Goal: Information Seeking & Learning: Learn about a topic

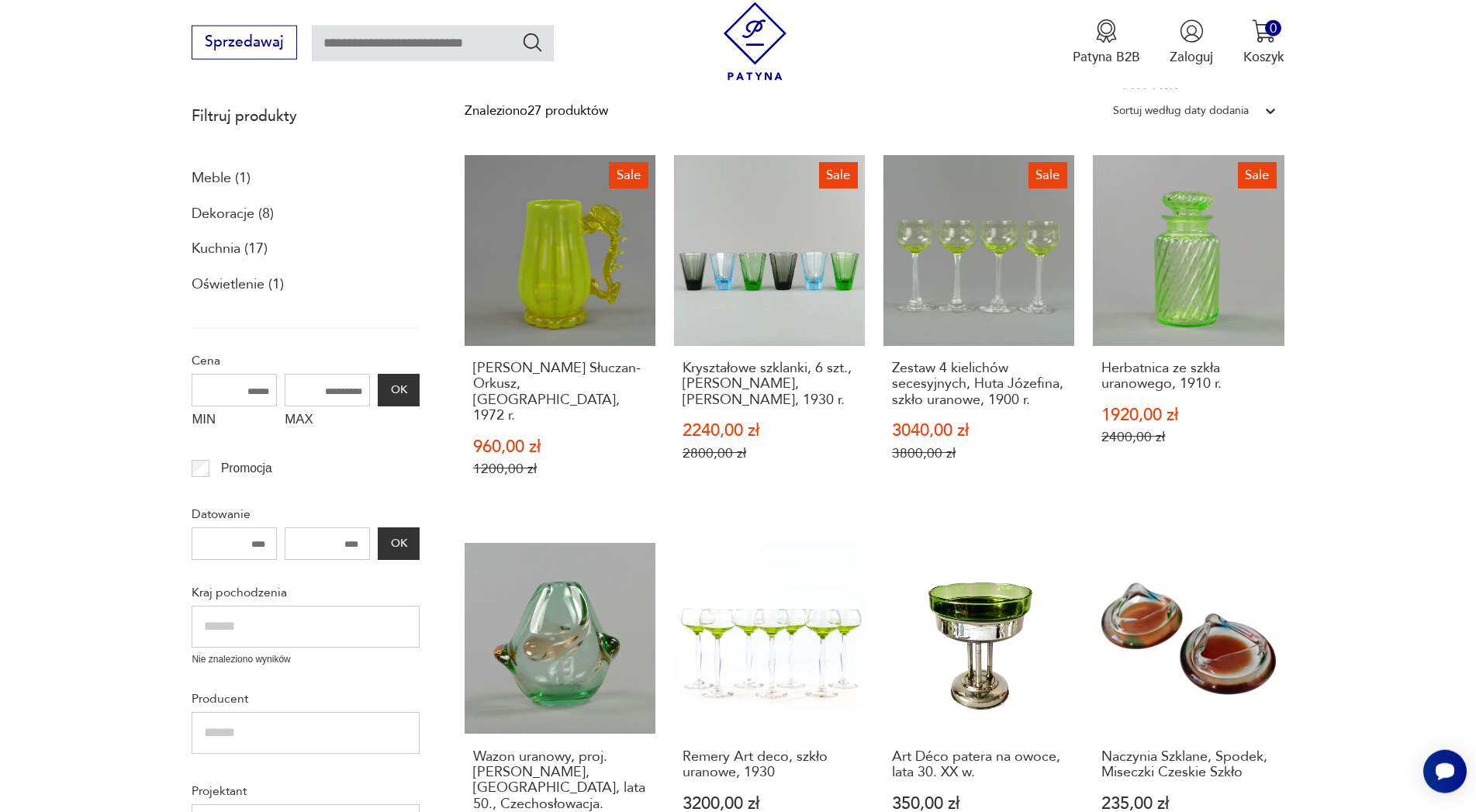
scroll to position [182, 0]
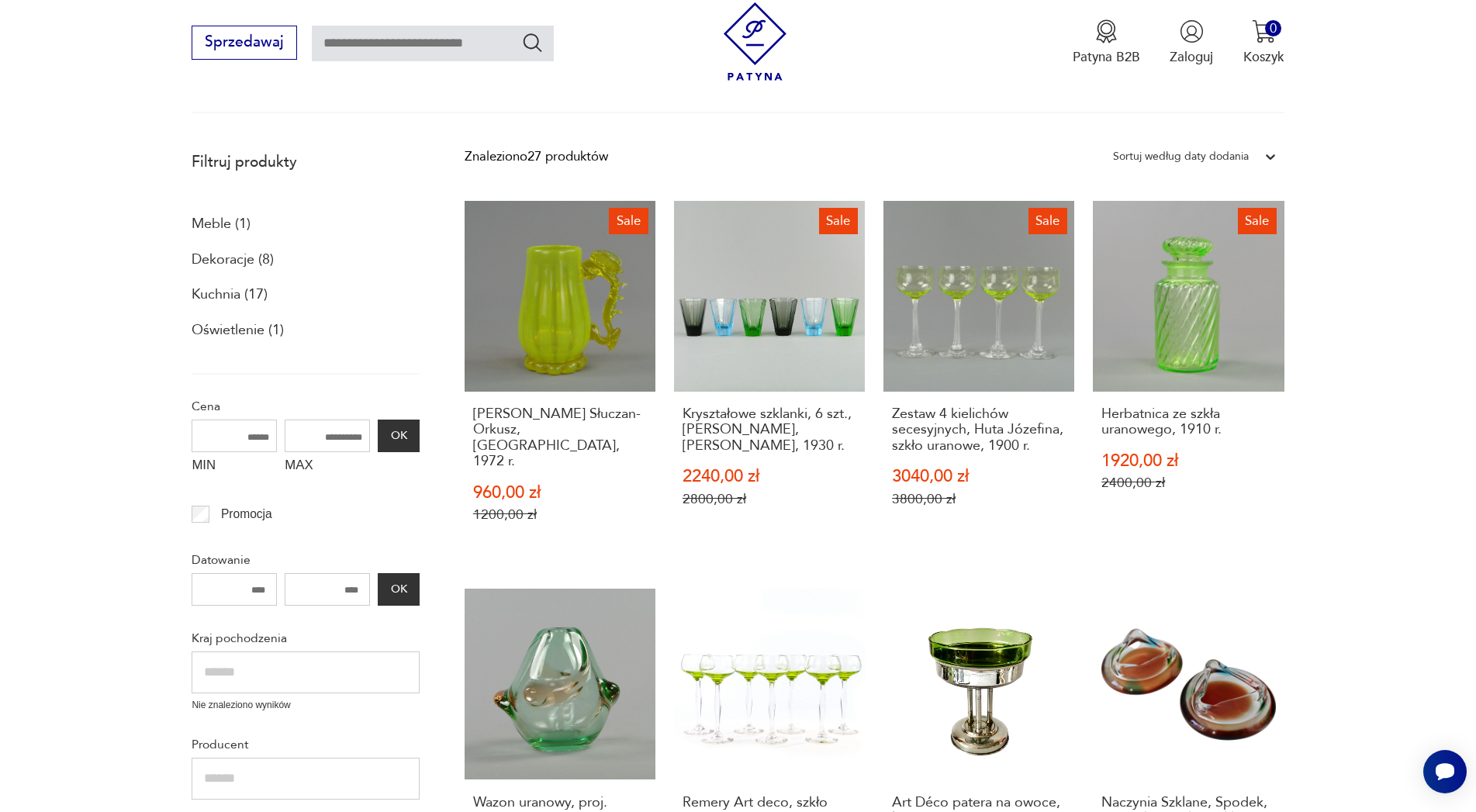
click at [753, 39] on img at bounding box center [755, 42] width 78 height 78
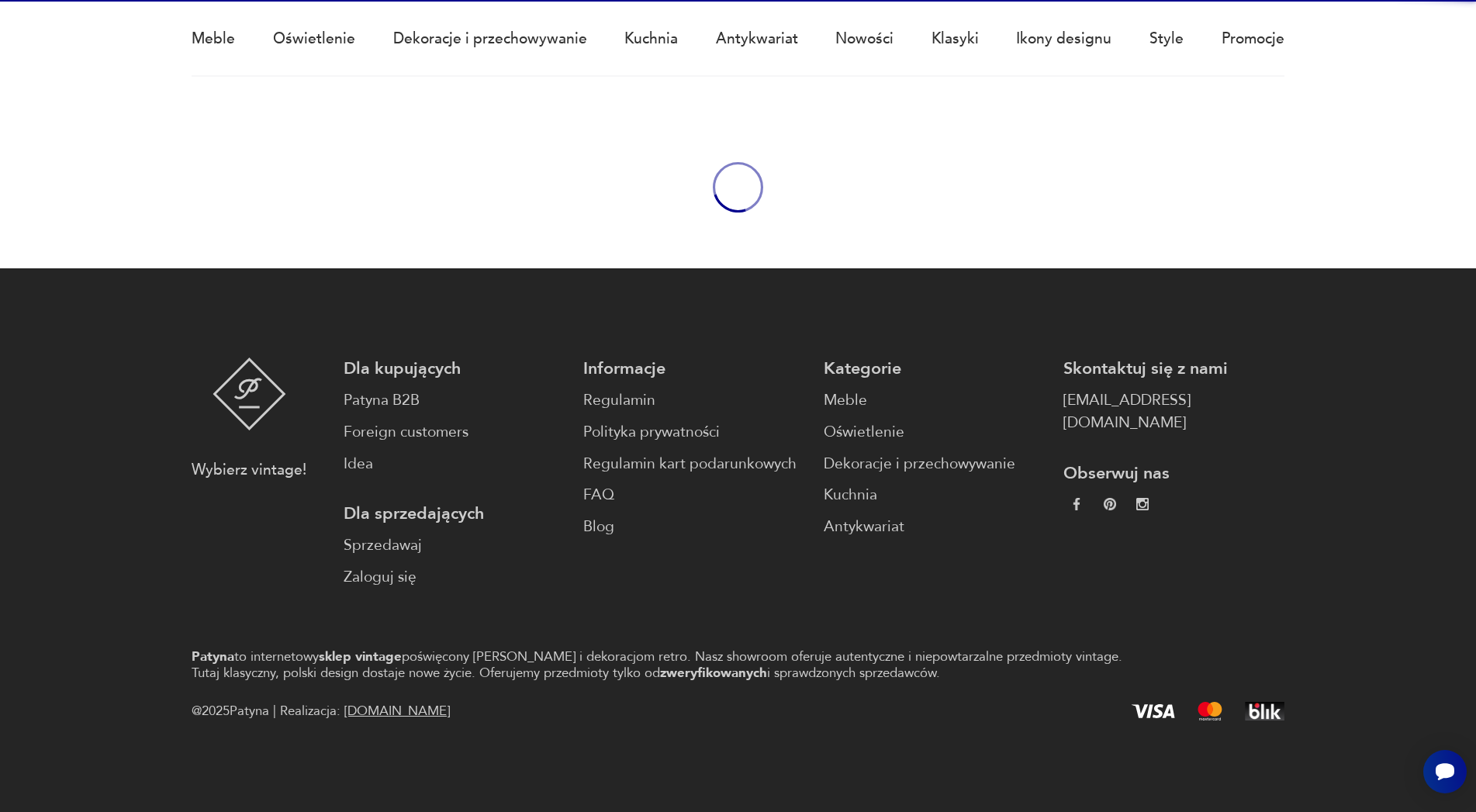
scroll to position [132, 0]
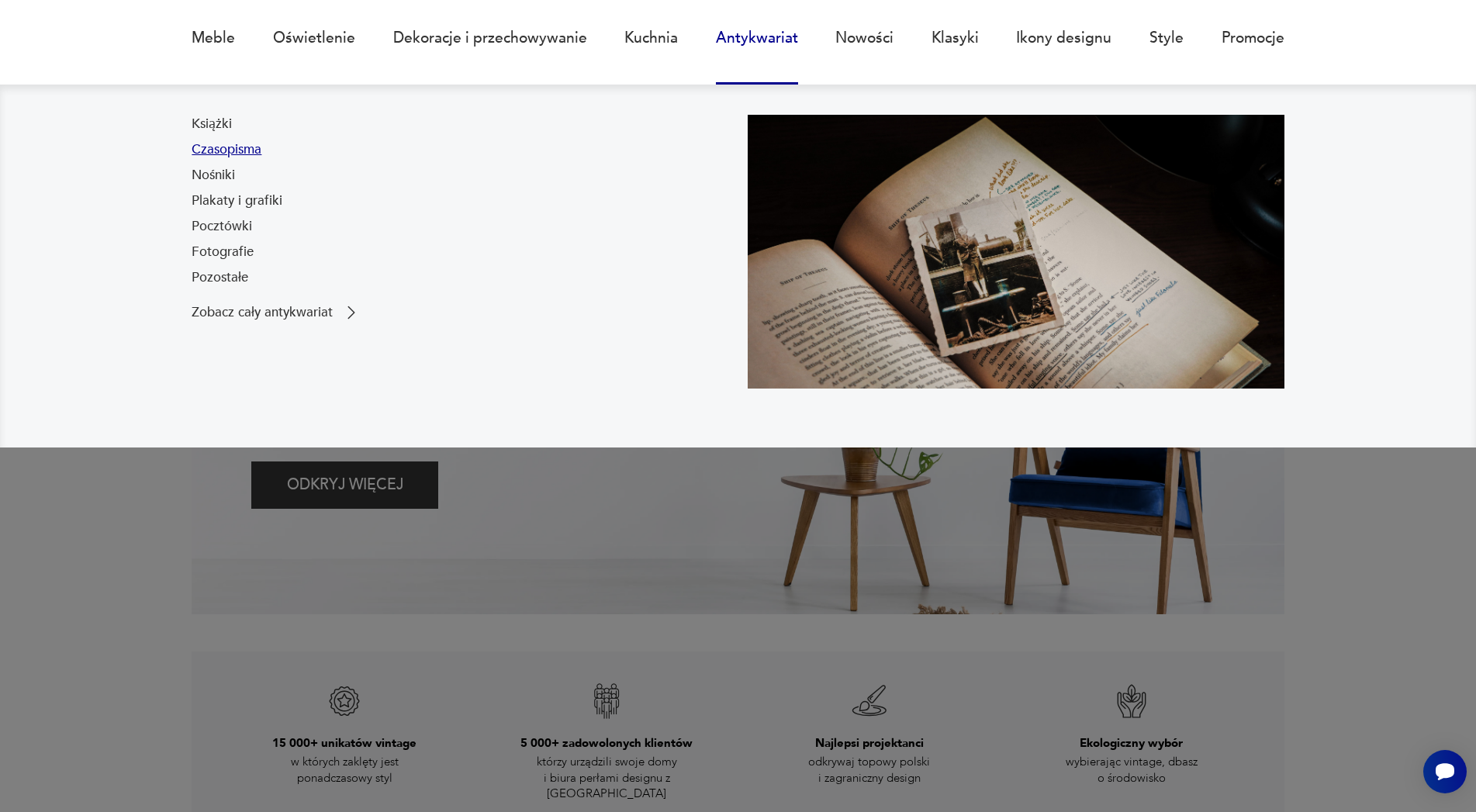
click at [240, 146] on link "Czasopisma" at bounding box center [227, 149] width 70 height 18
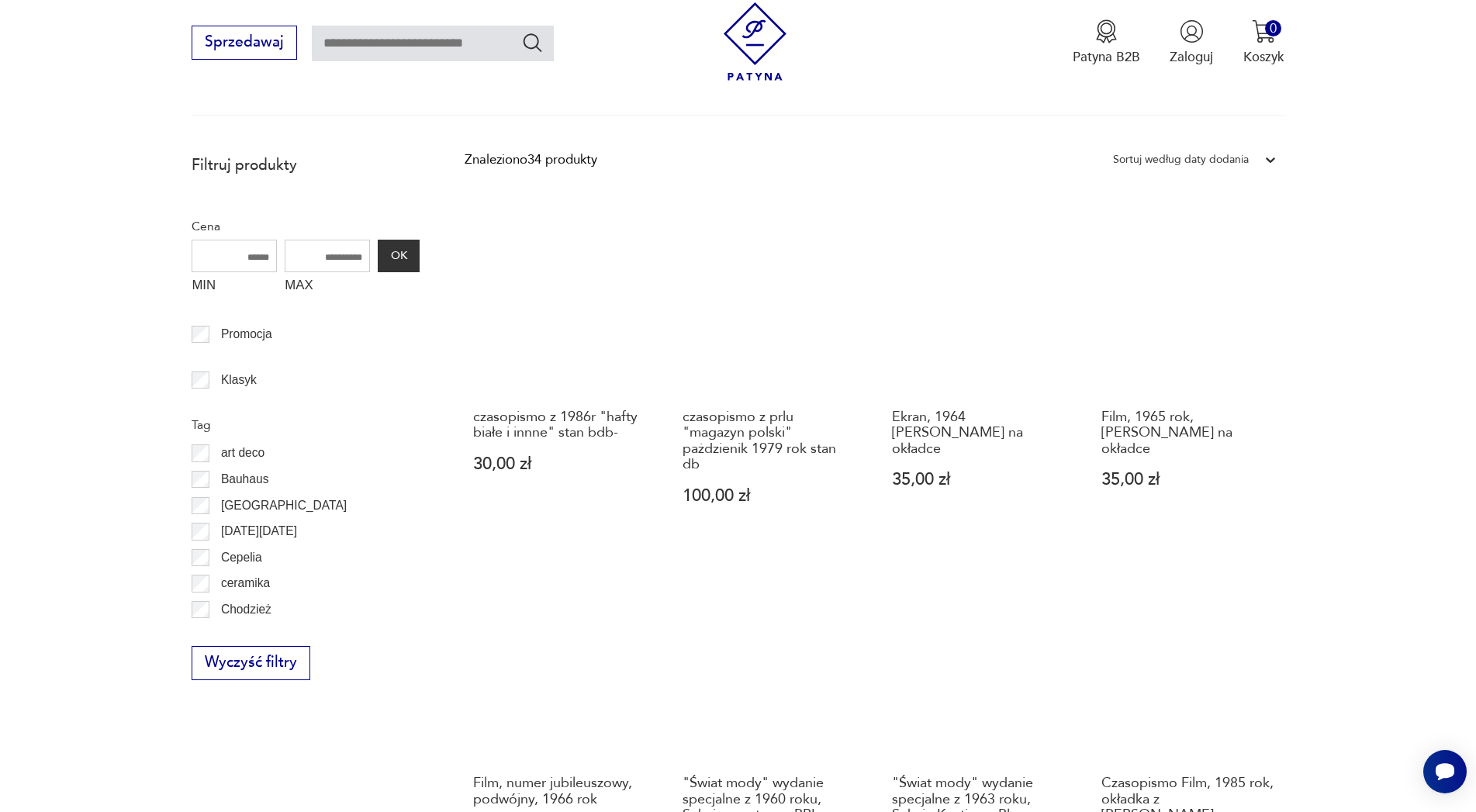
scroll to position [152, 0]
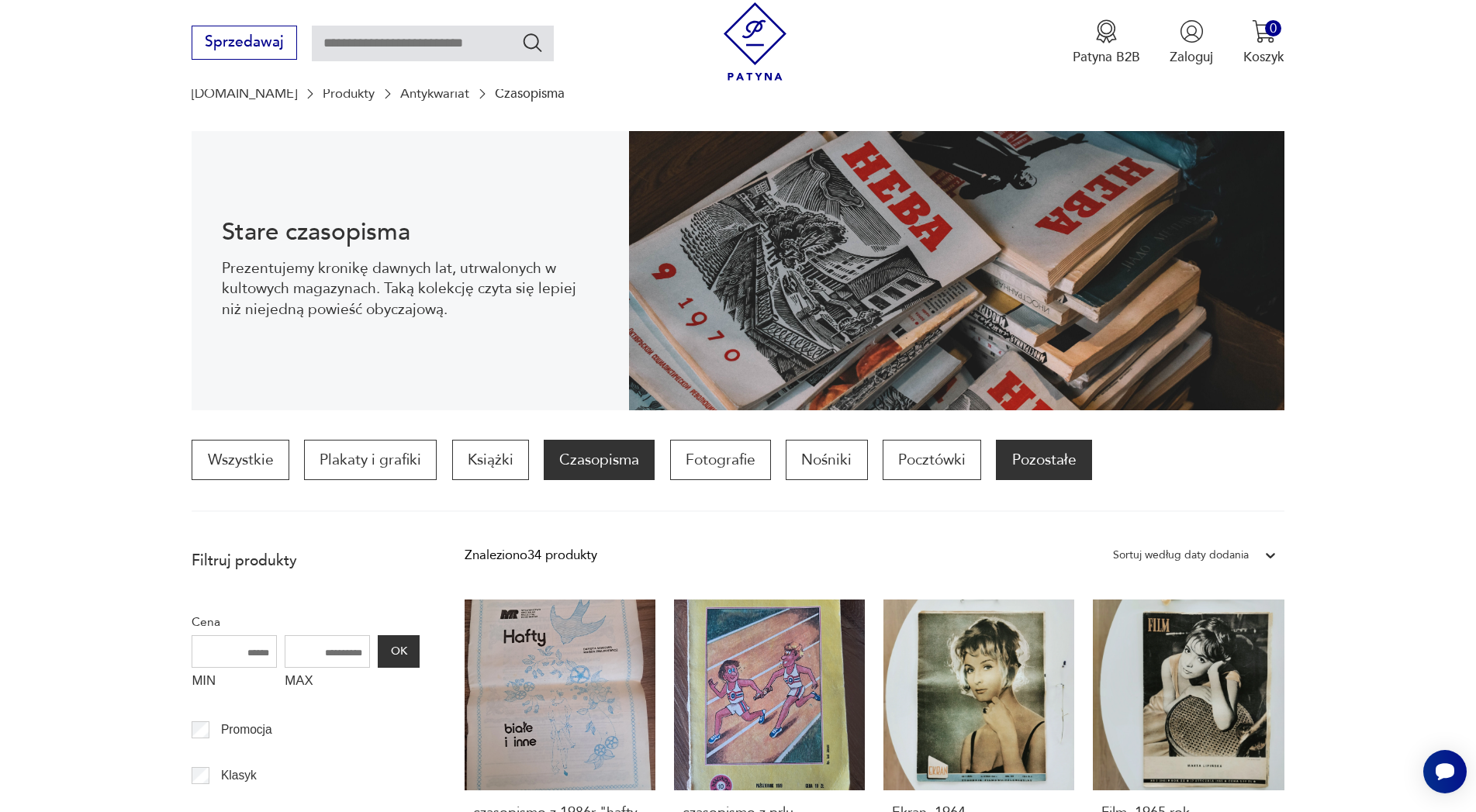
click at [1010, 464] on p "Pozostałe" at bounding box center [1044, 460] width 96 height 40
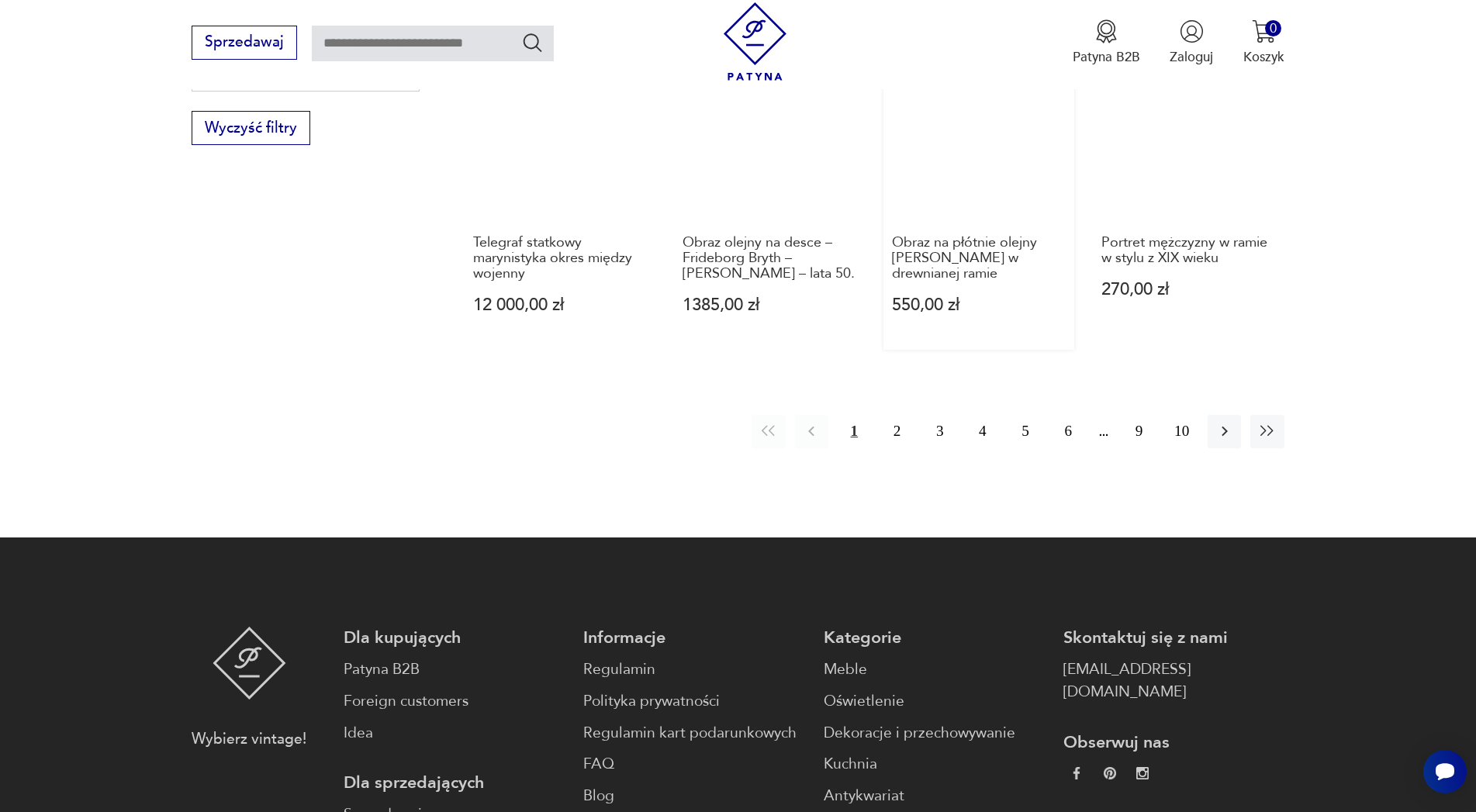
scroll to position [1489, 0]
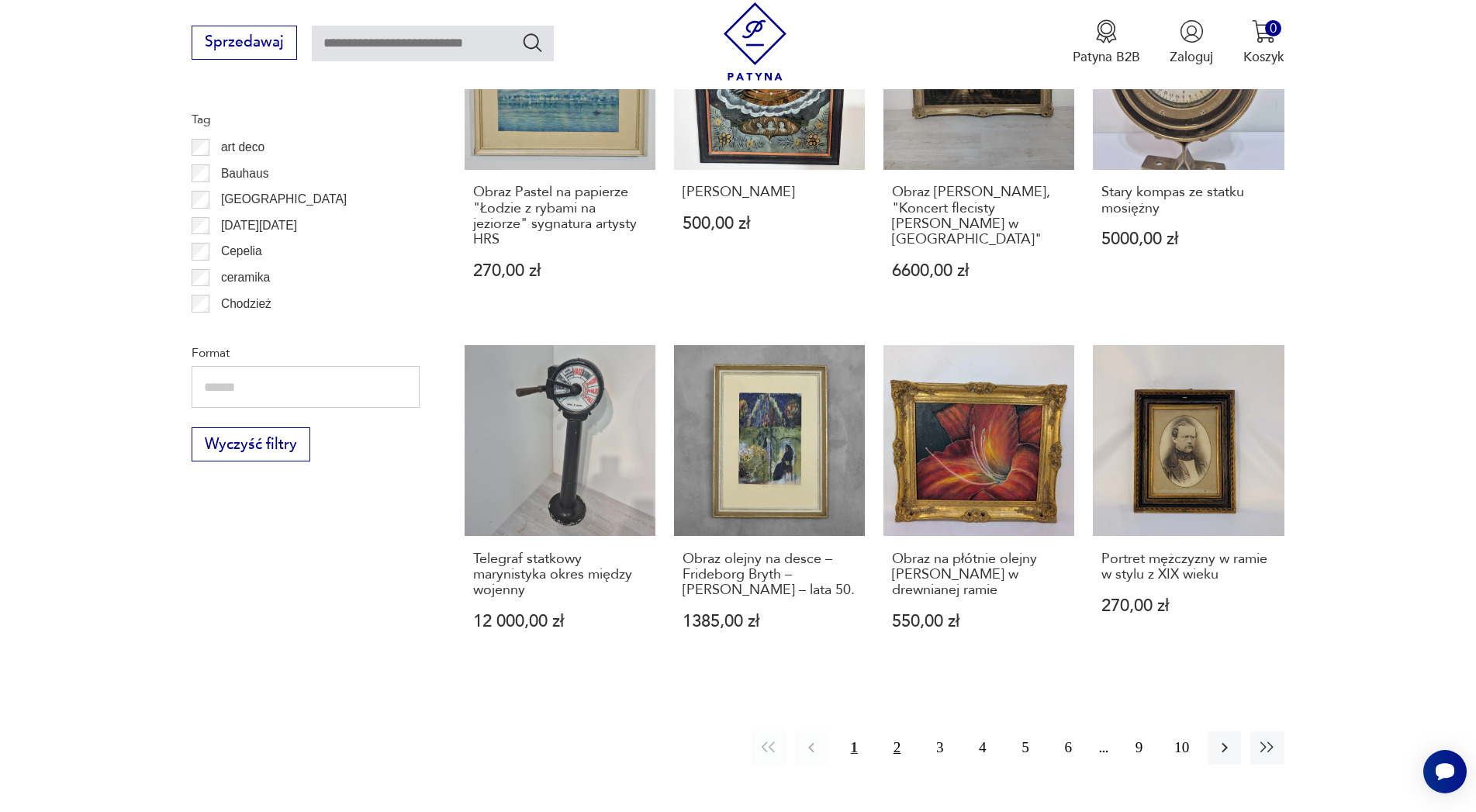
click at [895, 756] on button "2" at bounding box center [897, 748] width 33 height 33
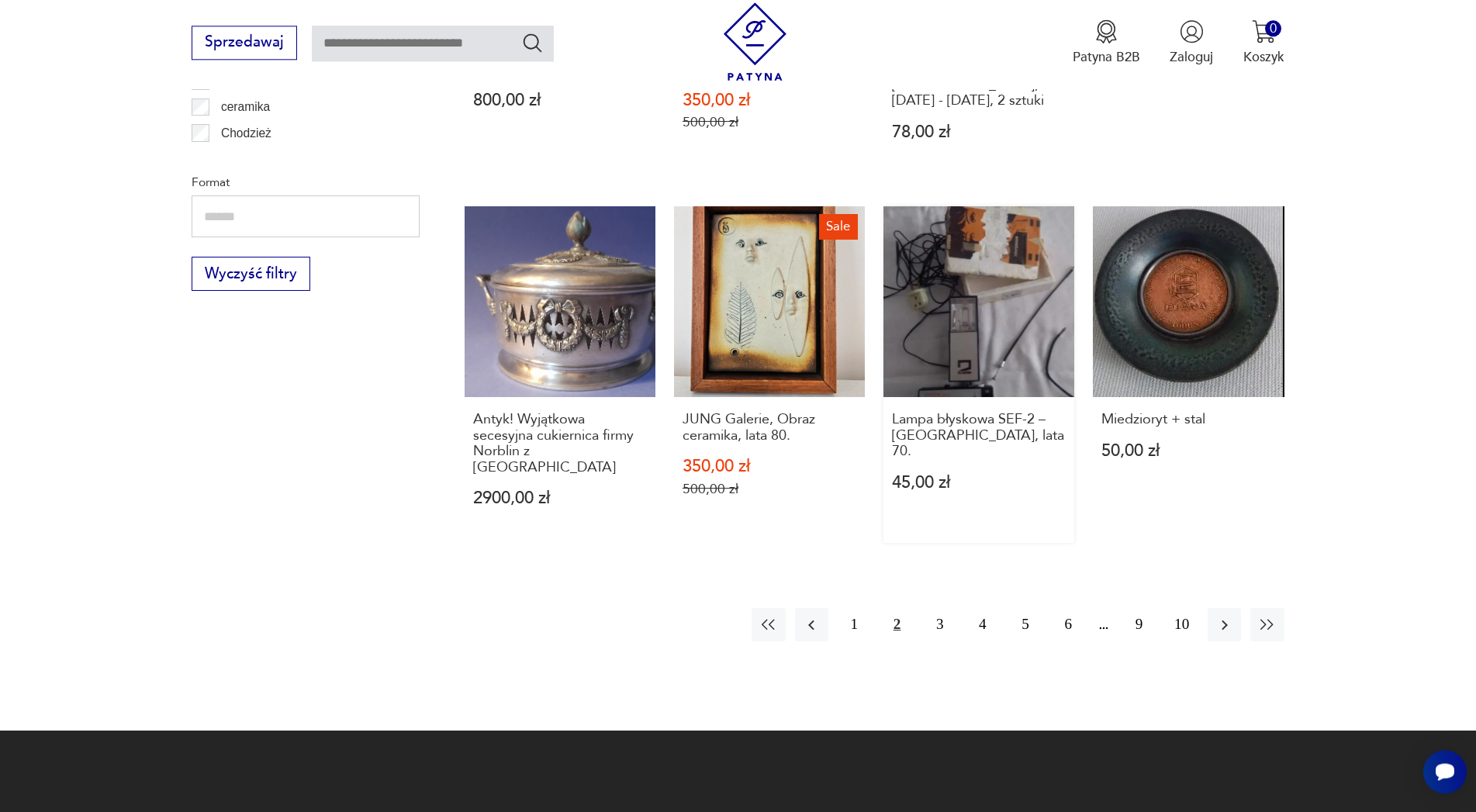
scroll to position [1648, 0]
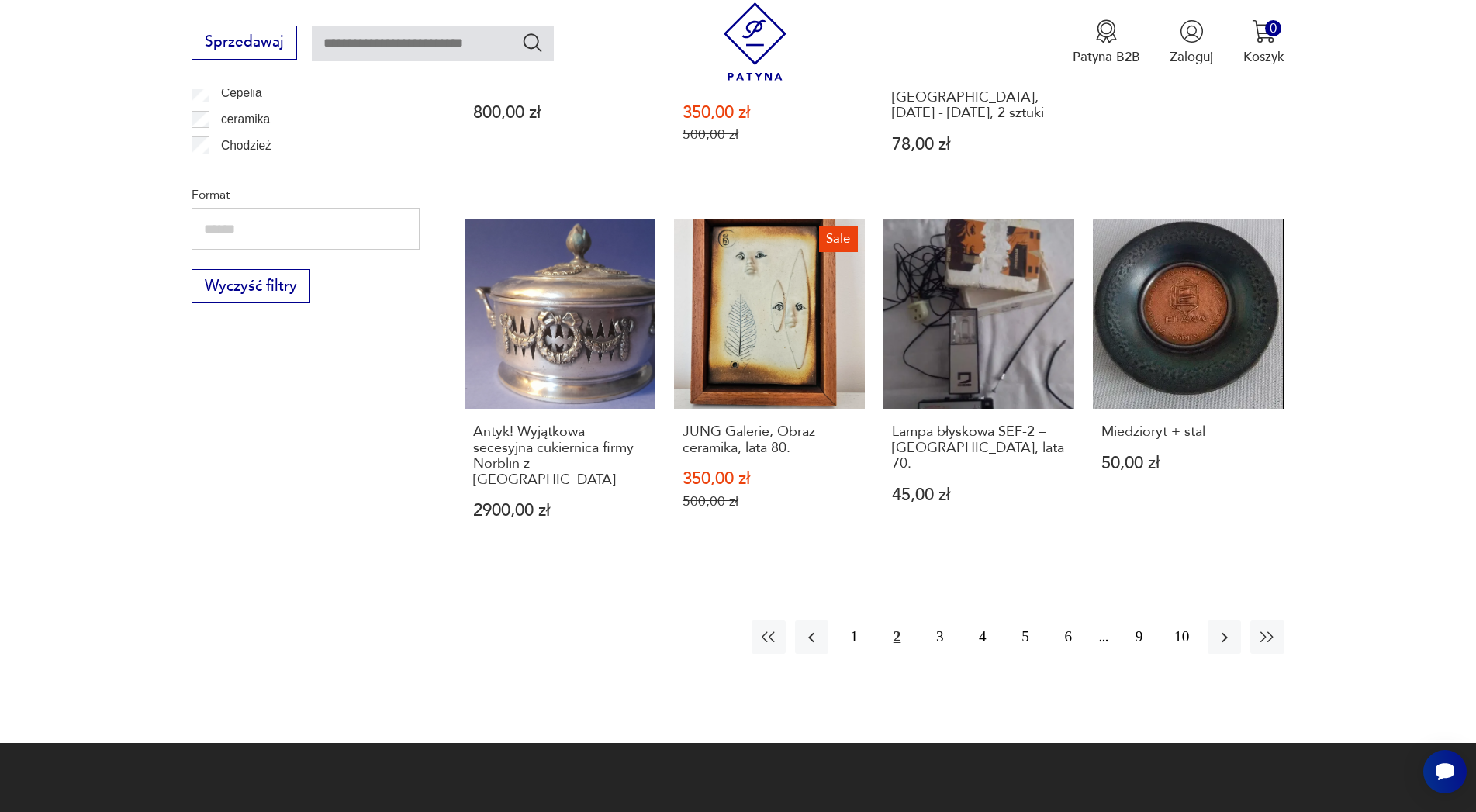
click at [432, 49] on input "text" at bounding box center [433, 43] width 242 height 36
type input "******"
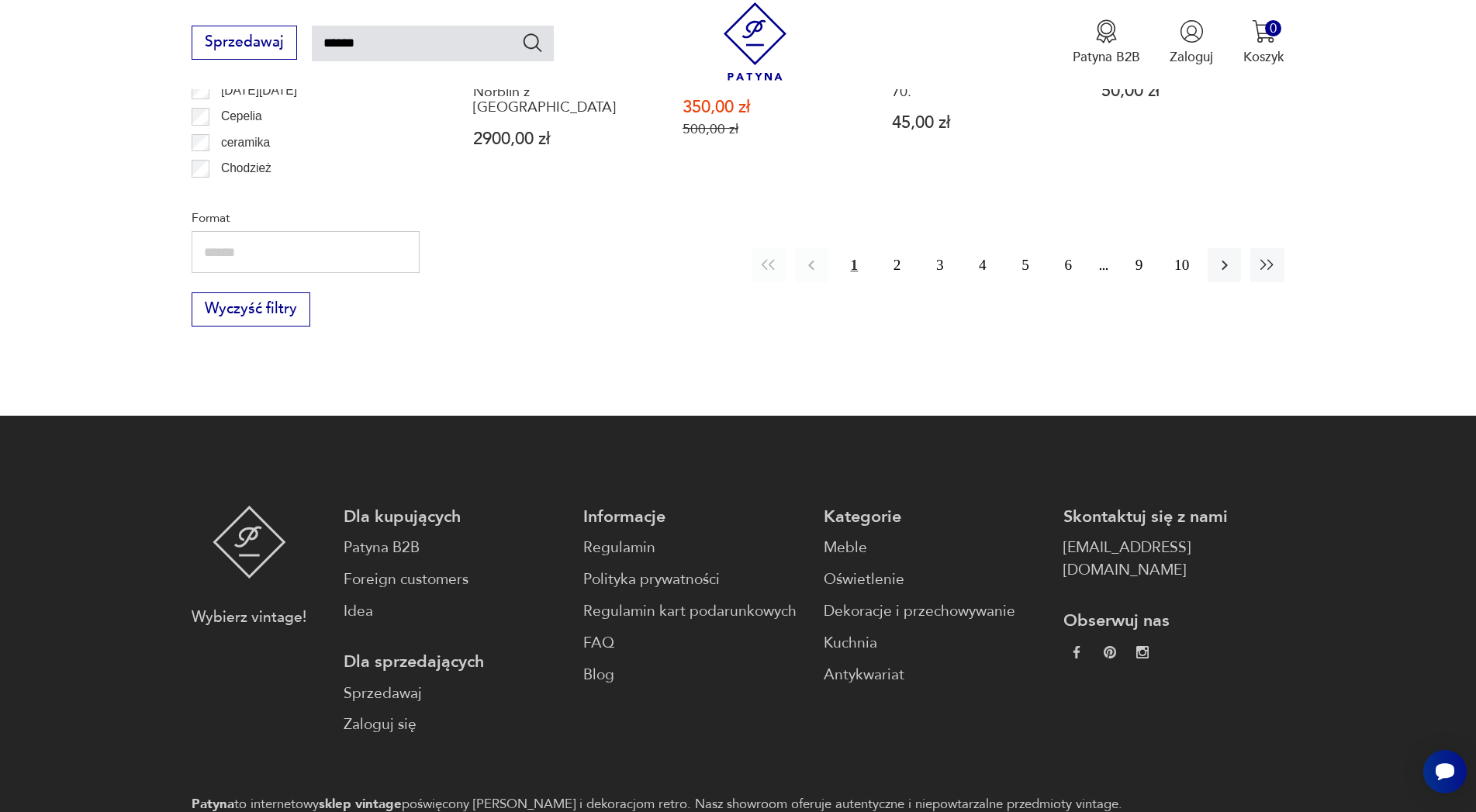
type input "******"
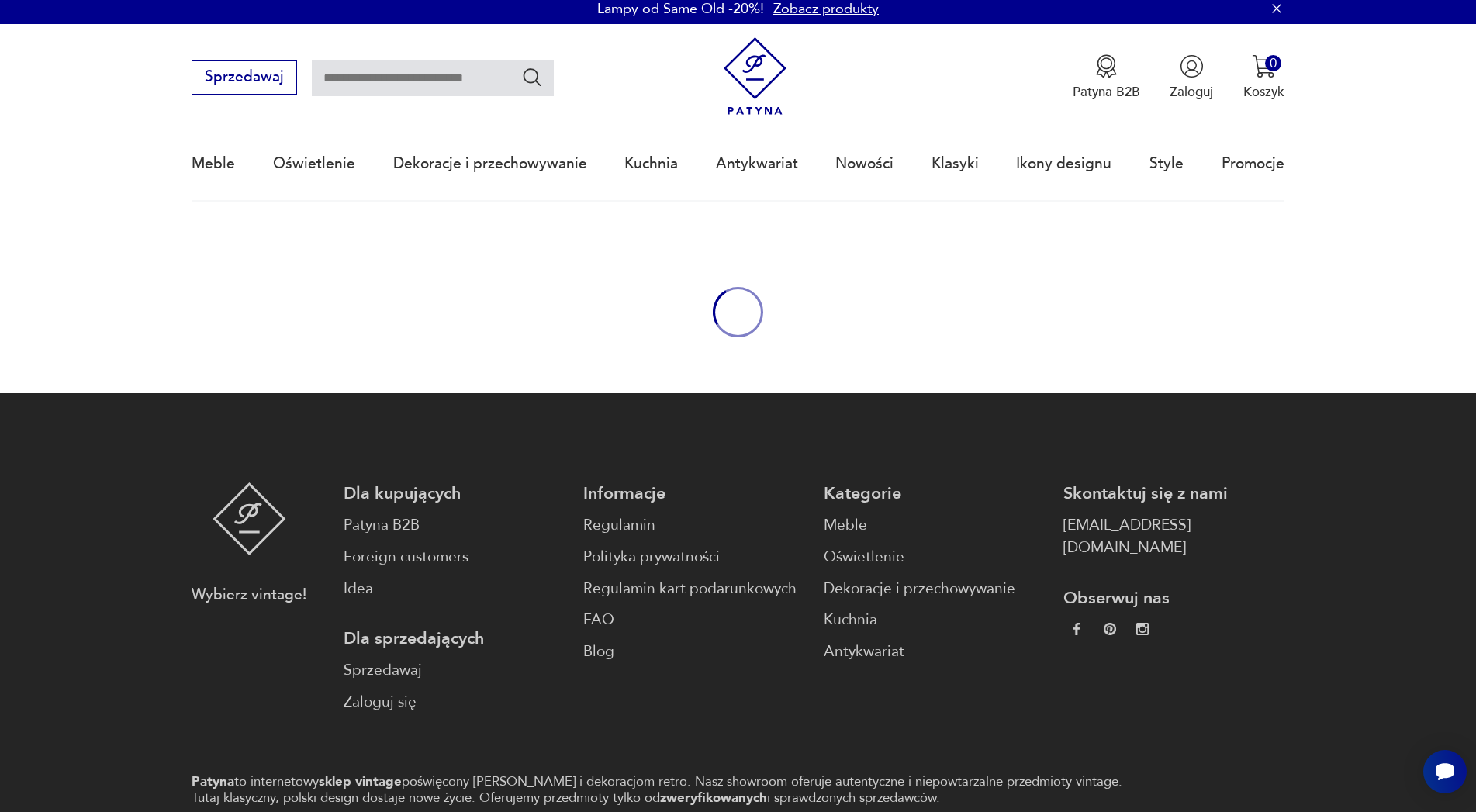
type input "******"
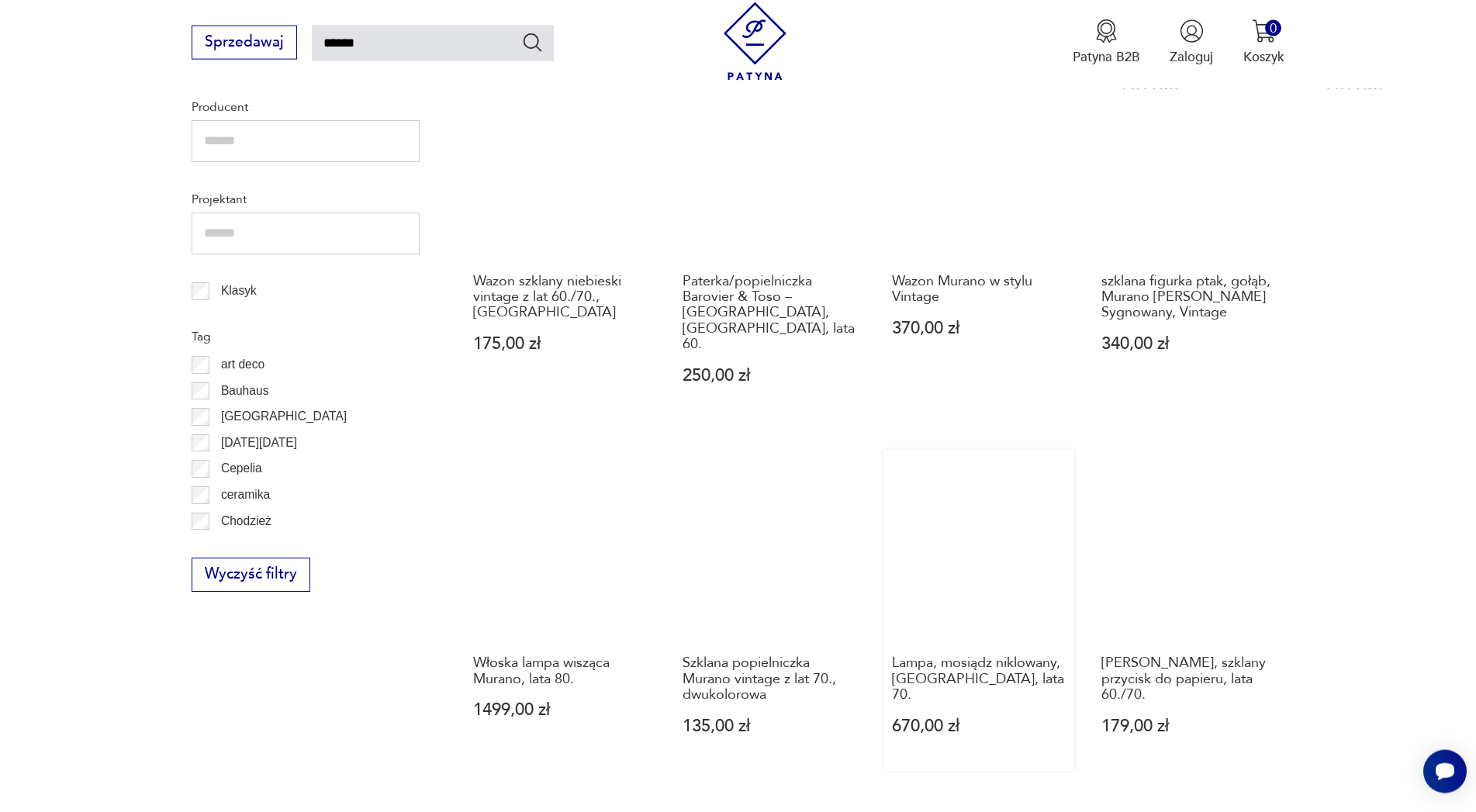
scroll to position [1266, 0]
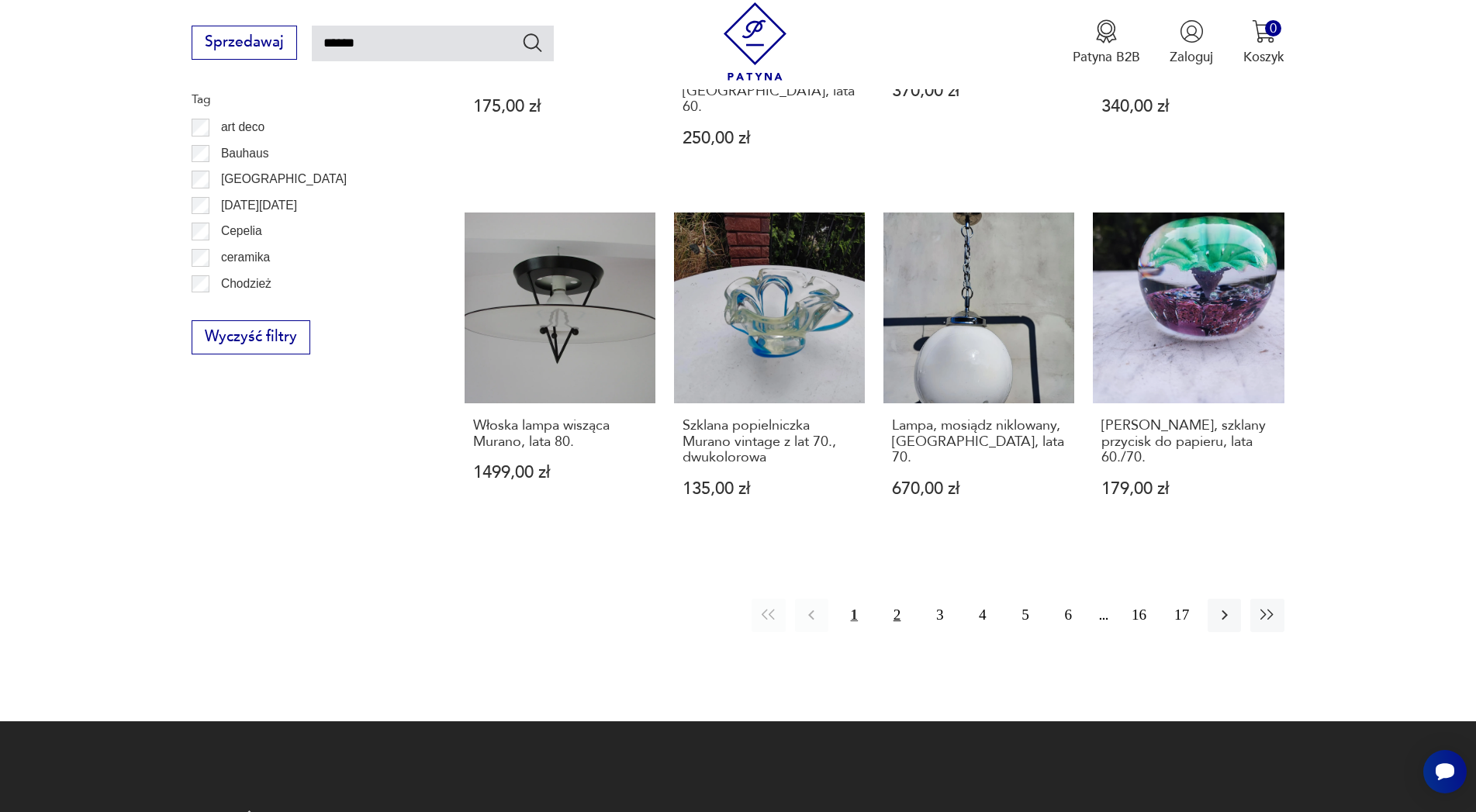
click at [890, 599] on button "2" at bounding box center [897, 615] width 33 height 33
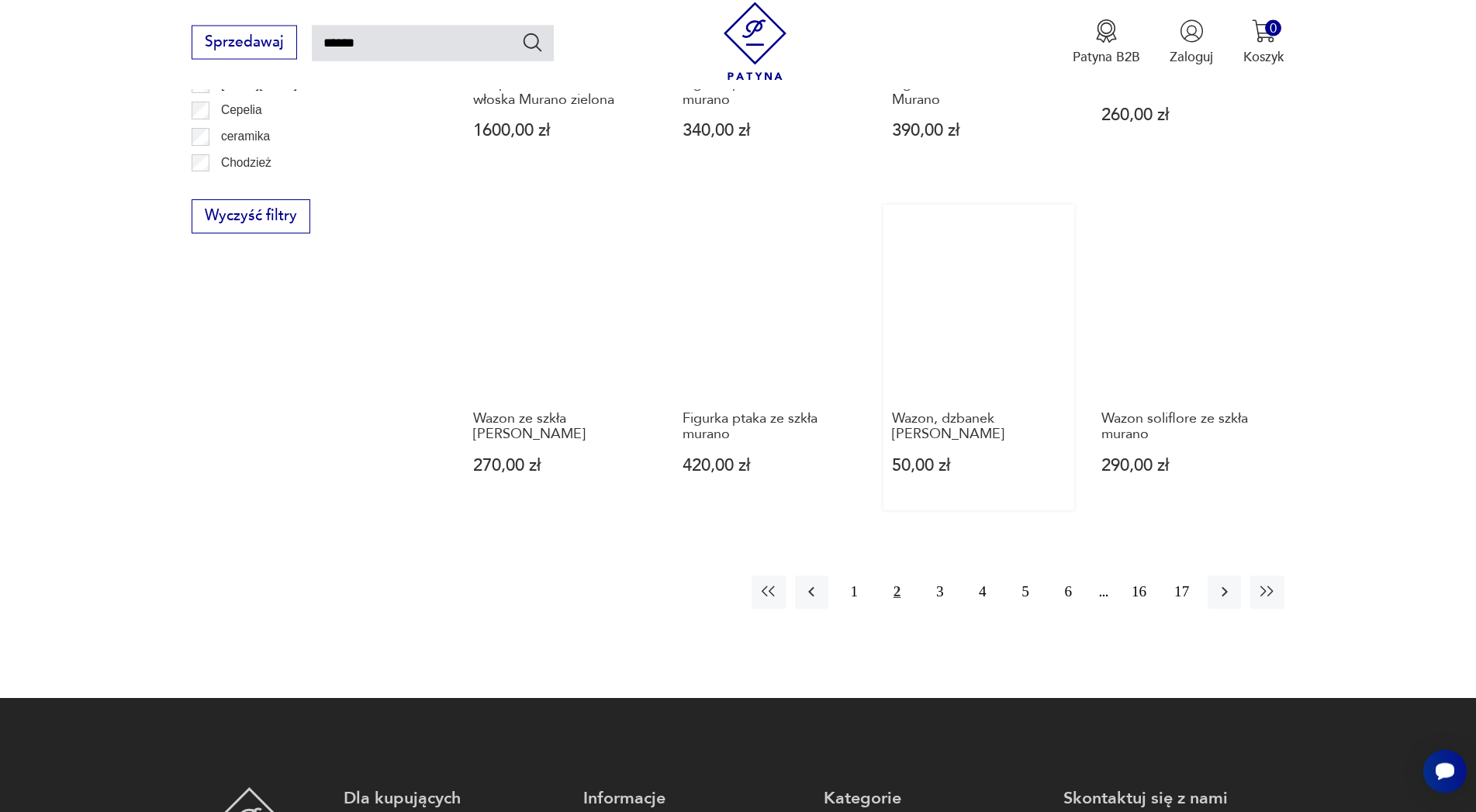
scroll to position [1355, 0]
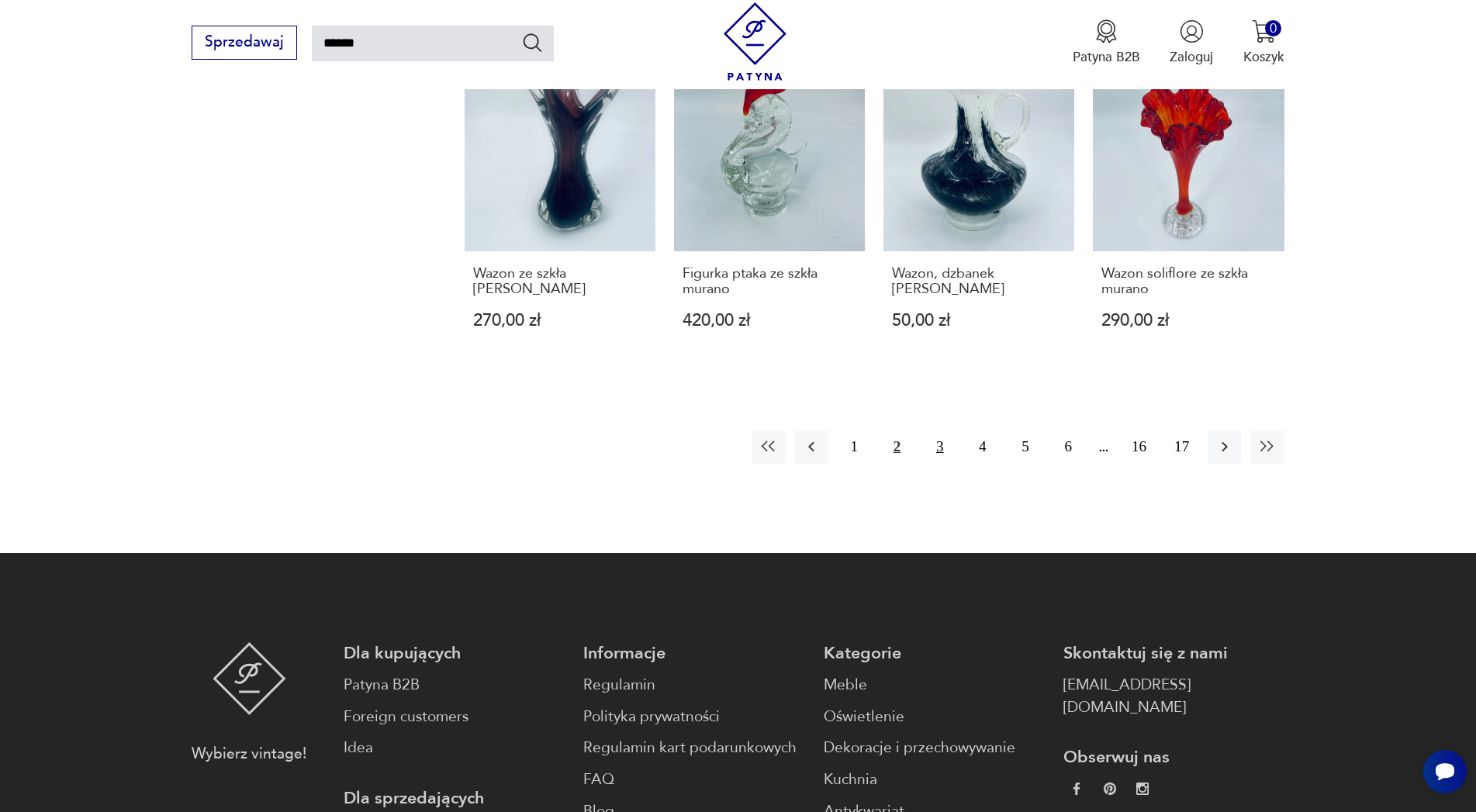
click at [936, 445] on button "3" at bounding box center [939, 447] width 33 height 33
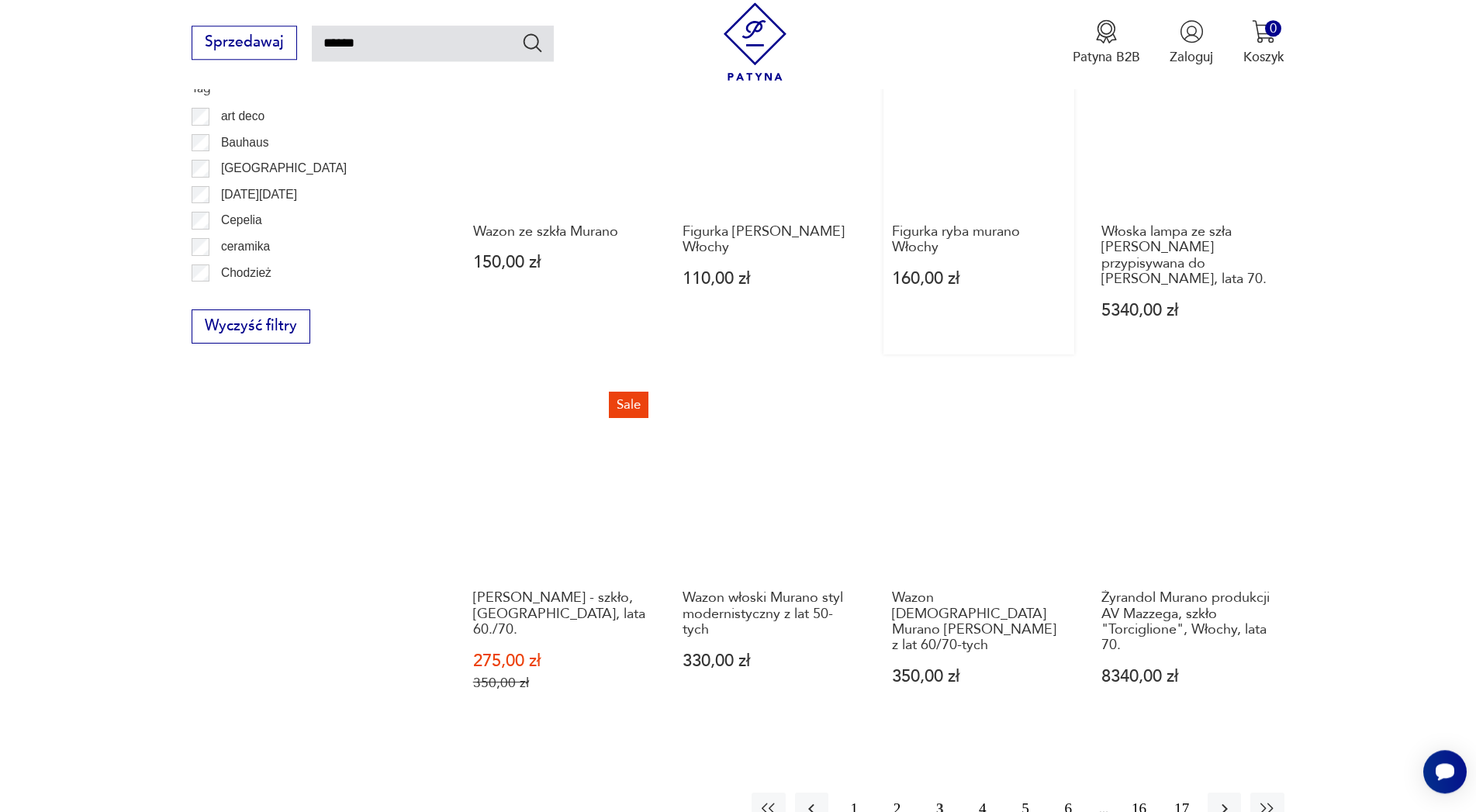
scroll to position [1118, 0]
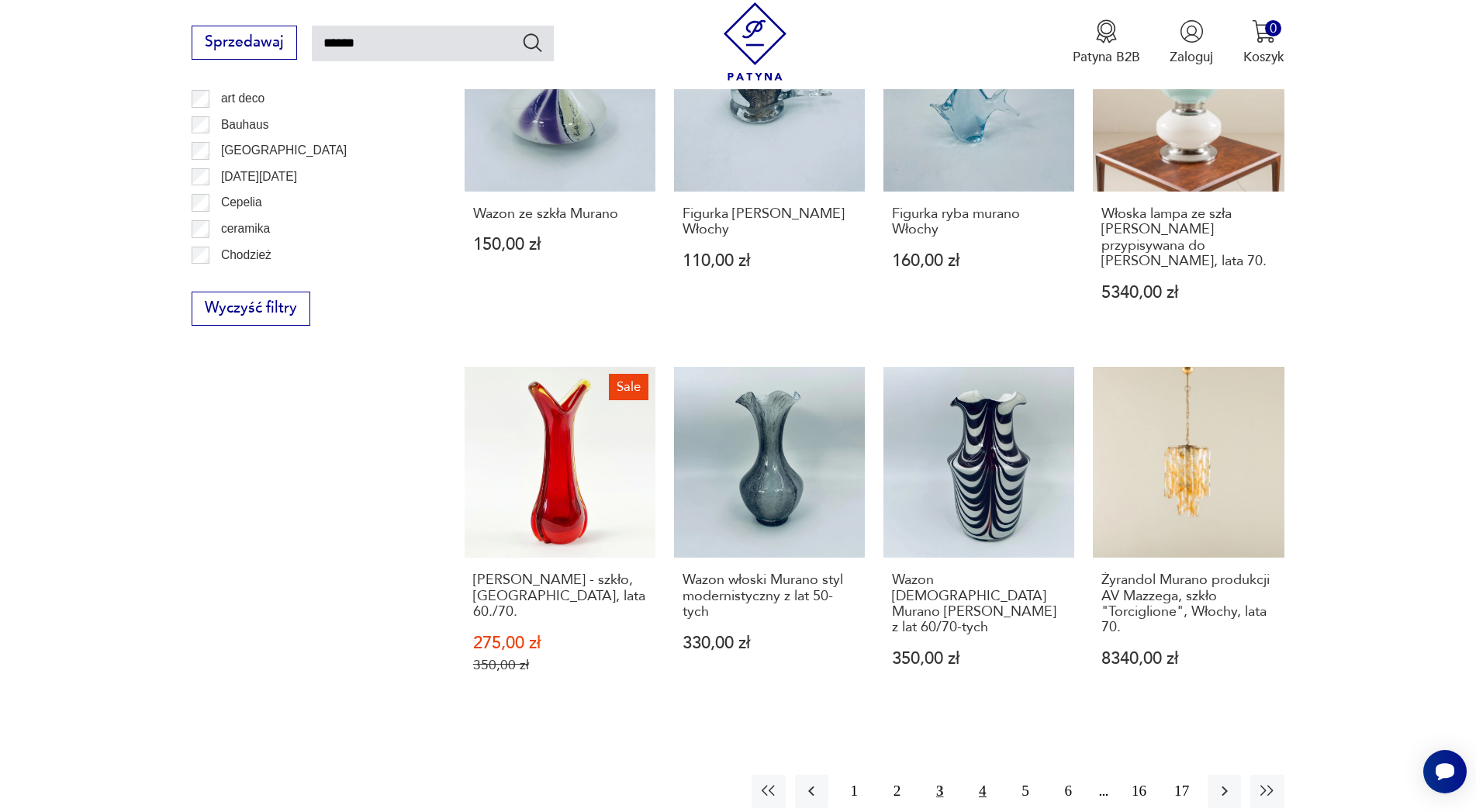
drag, startPoint x: 984, startPoint y: 730, endPoint x: 987, endPoint y: 739, distance: 9.5
click at [984, 775] on button "4" at bounding box center [982, 791] width 33 height 33
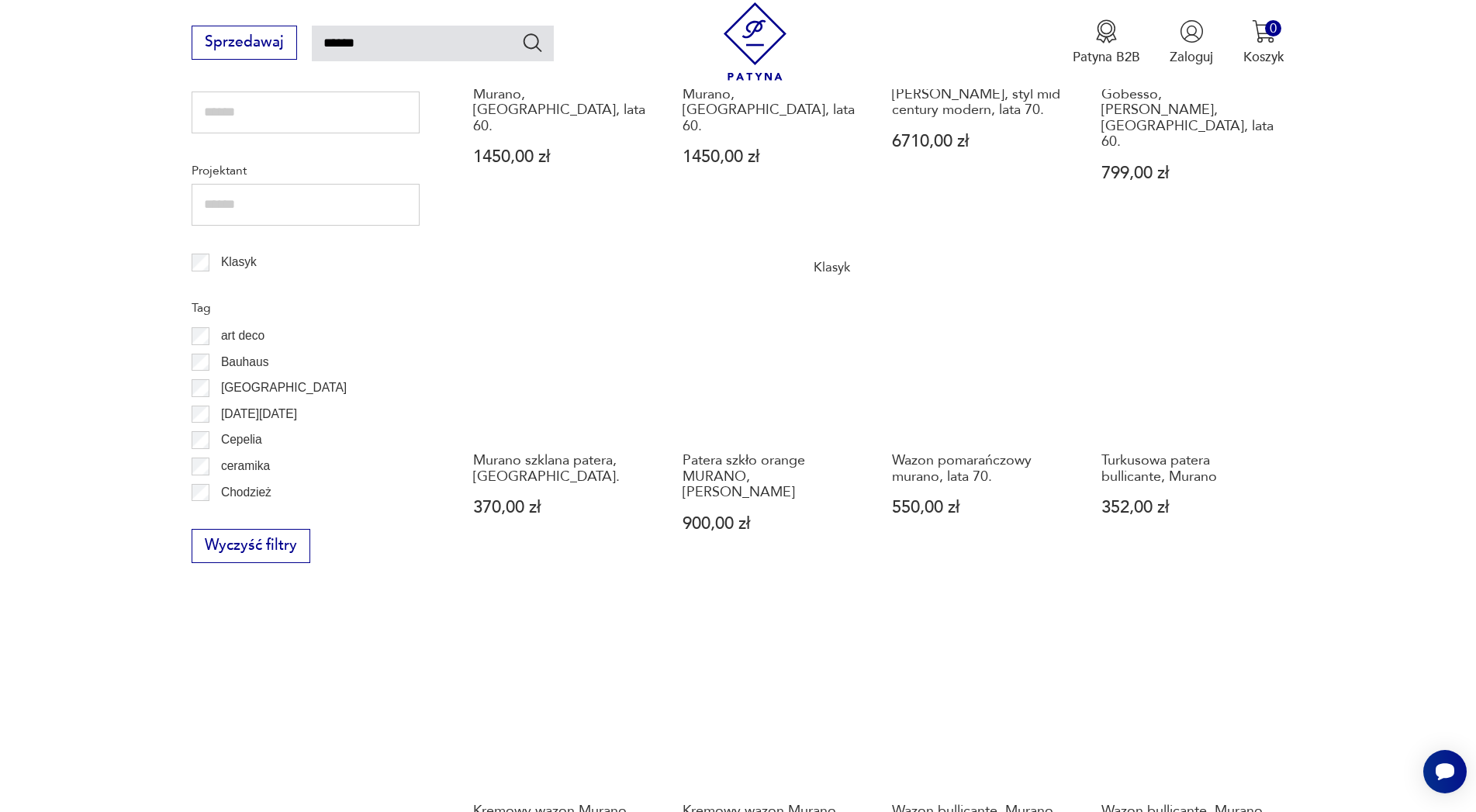
scroll to position [1197, 0]
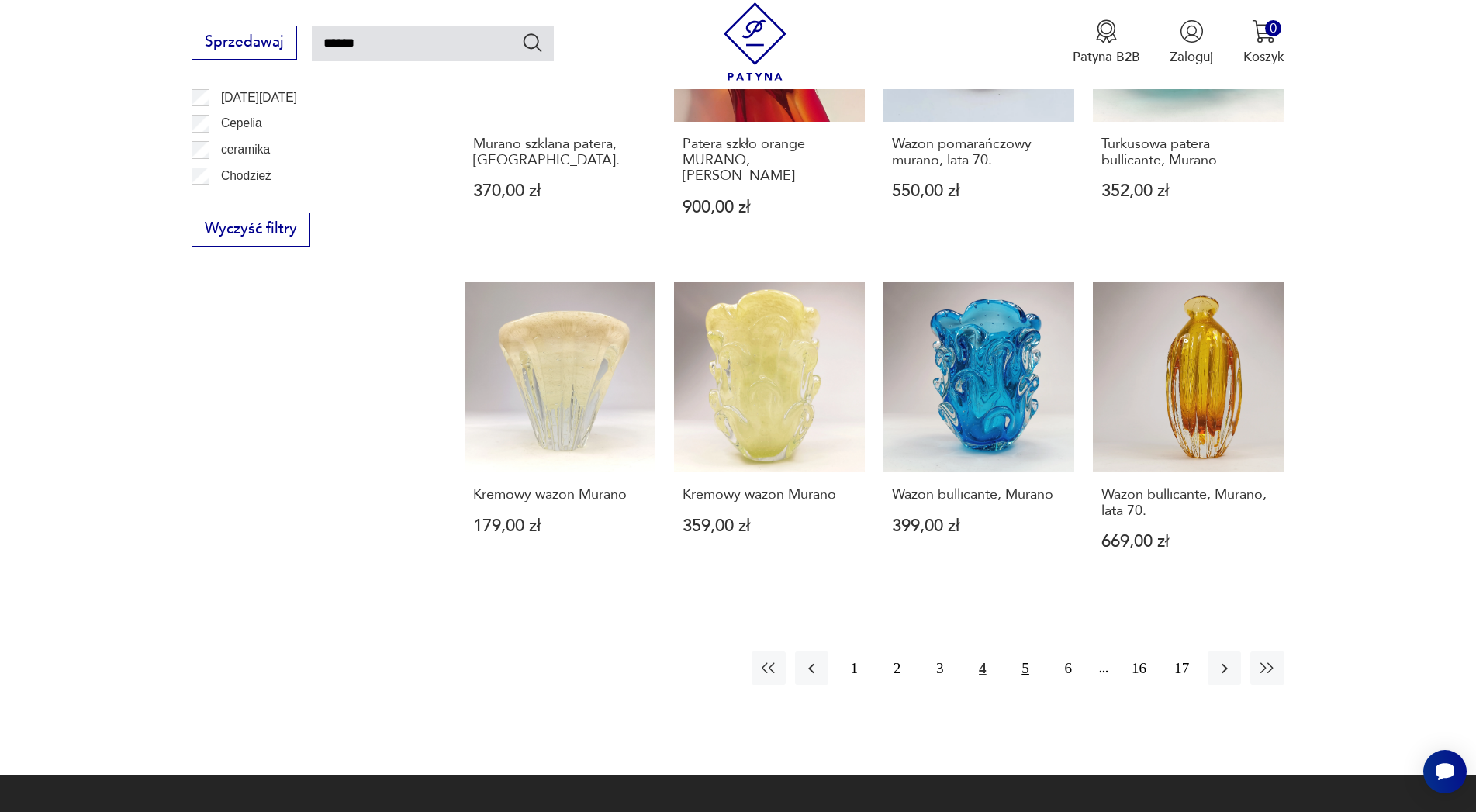
click at [1028, 652] on button "5" at bounding box center [1026, 668] width 33 height 33
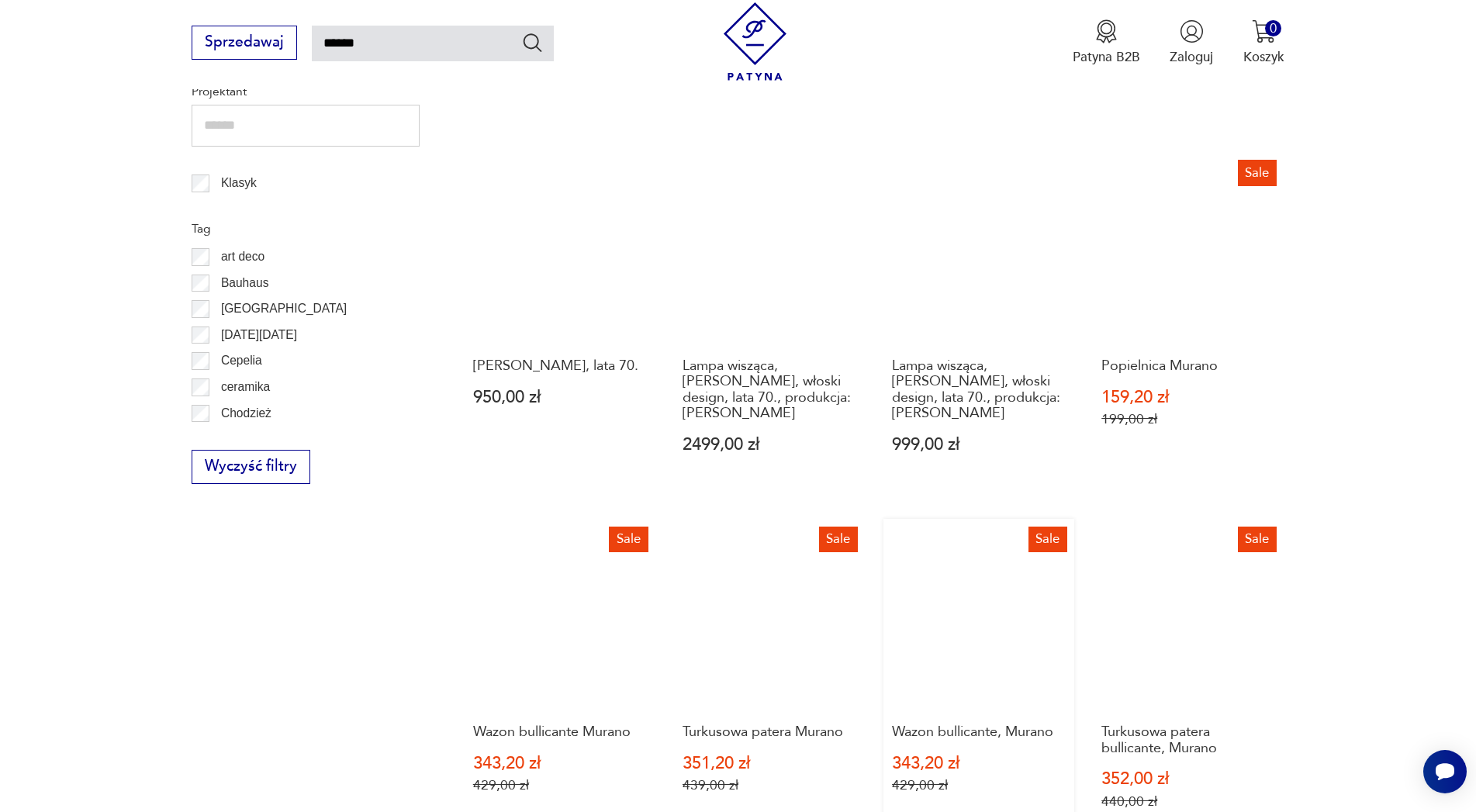
scroll to position [1434, 0]
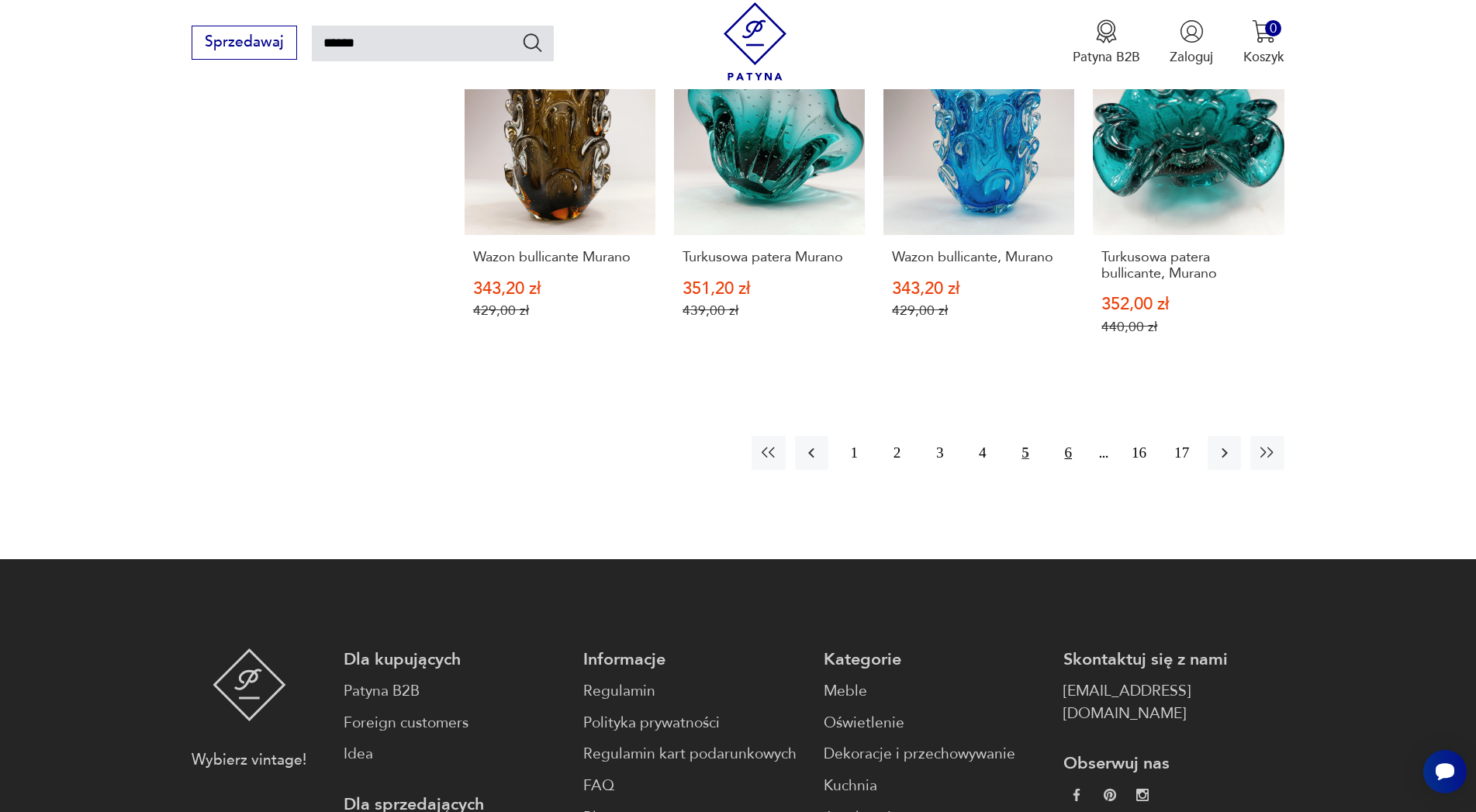
click at [1070, 436] on button "6" at bounding box center [1068, 452] width 33 height 33
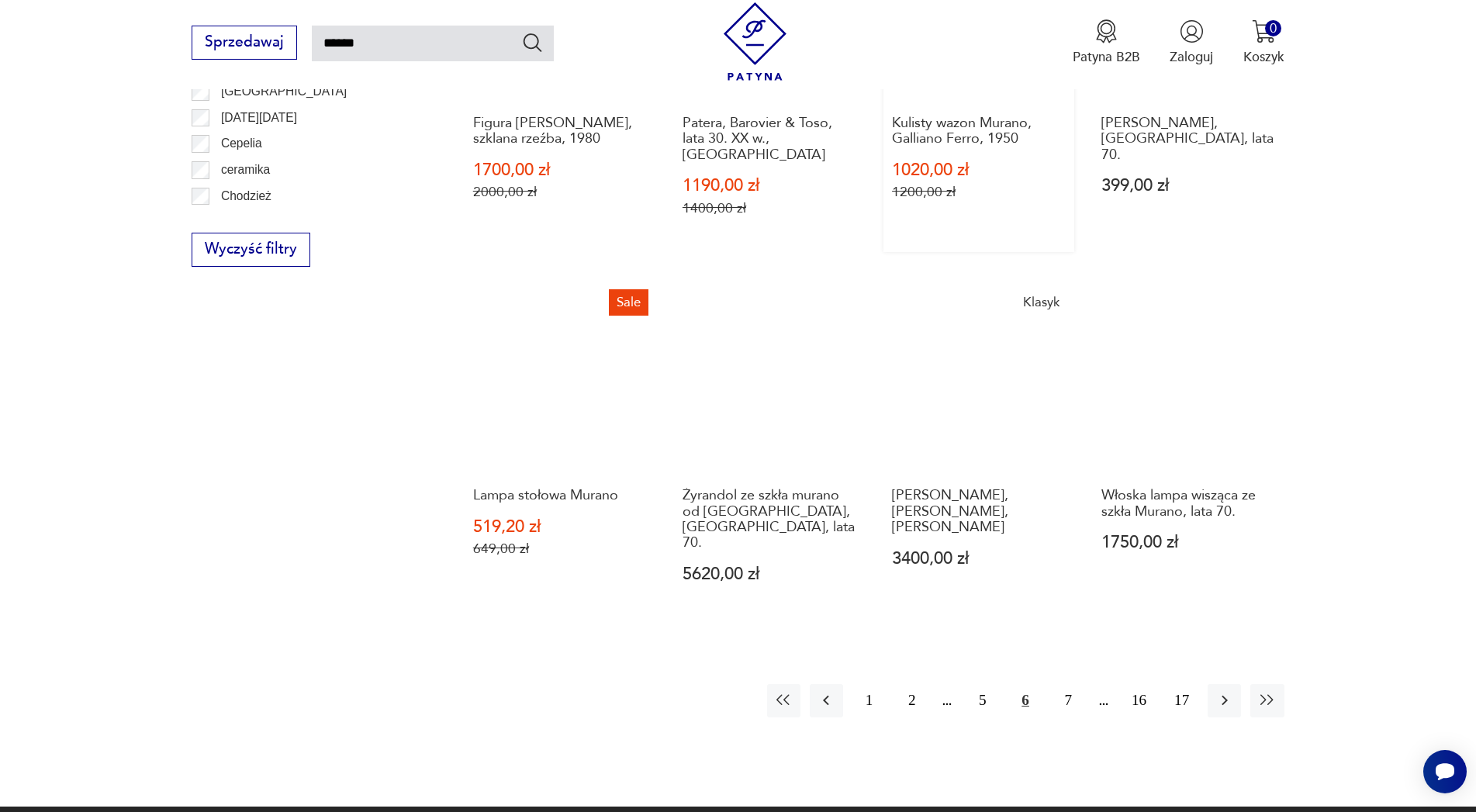
scroll to position [1187, 0]
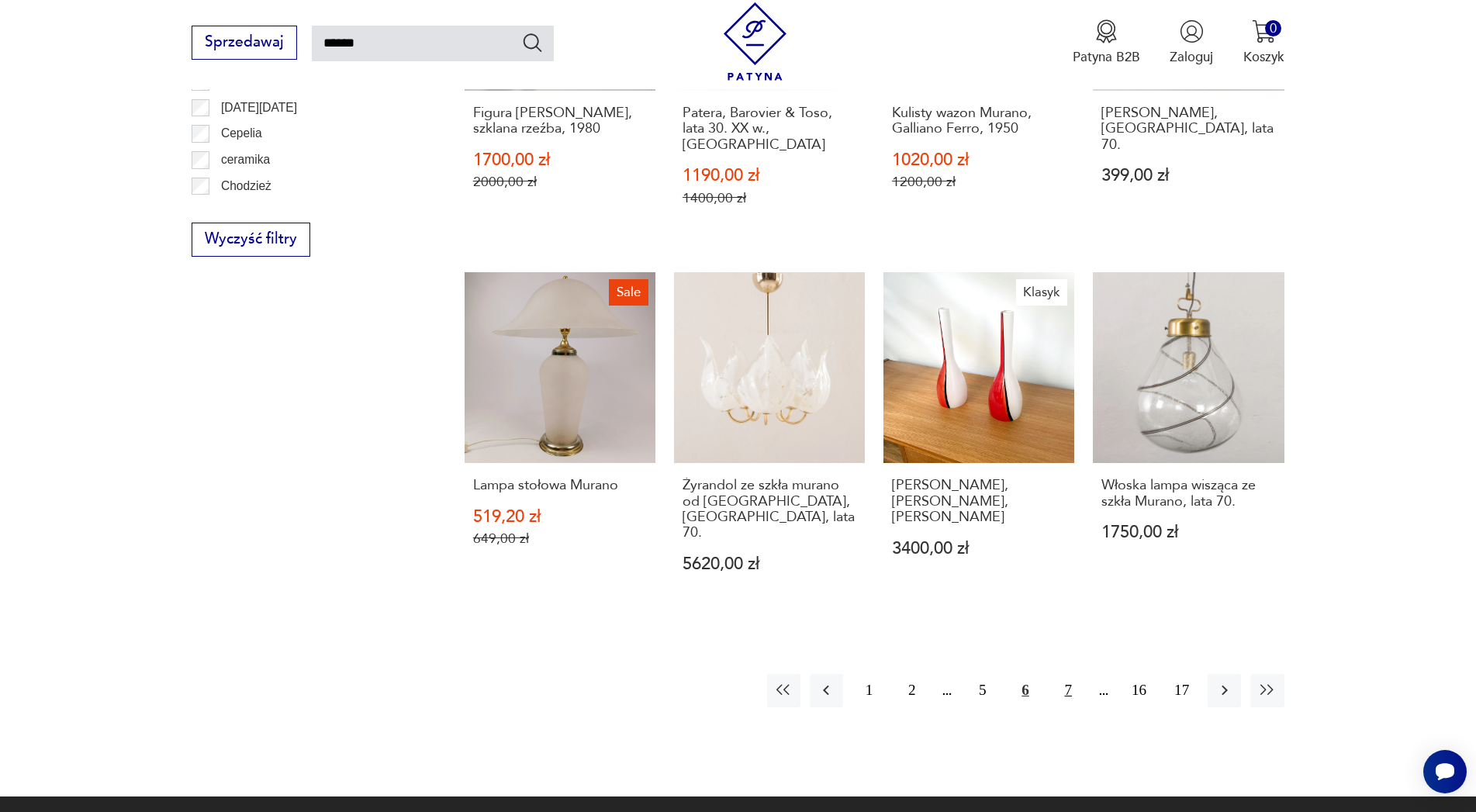
click at [1066, 674] on button "7" at bounding box center [1068, 691] width 33 height 33
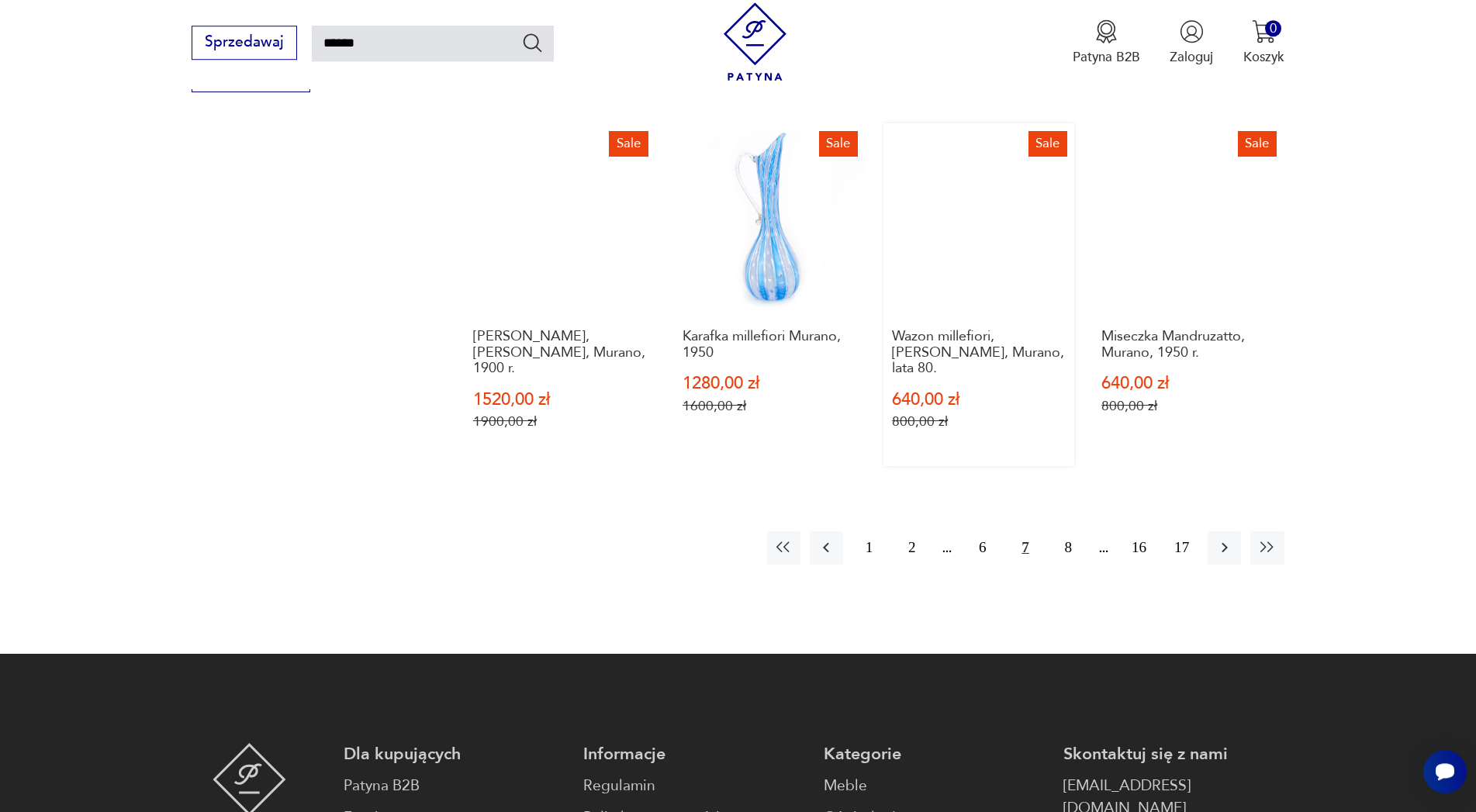
scroll to position [1434, 0]
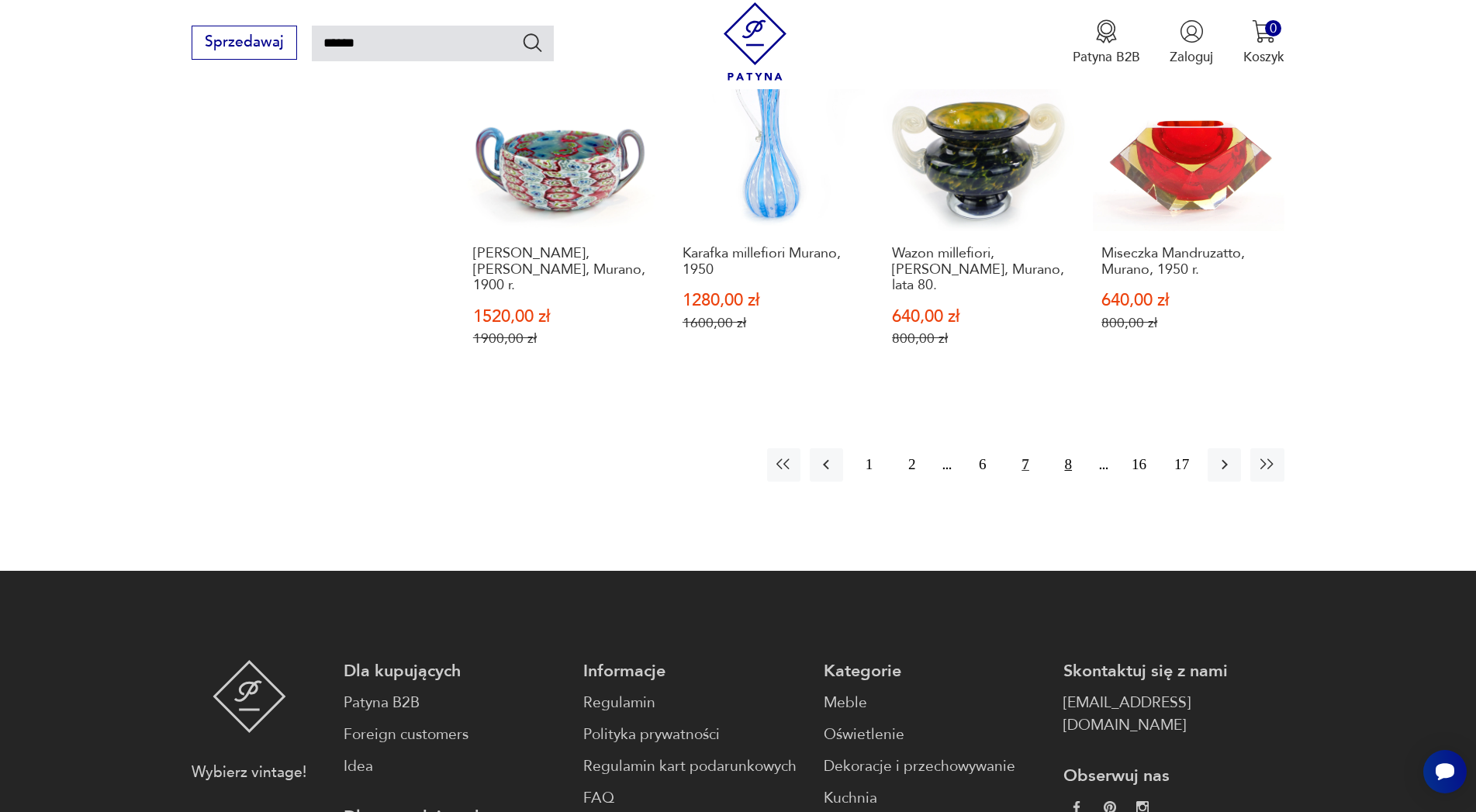
click at [1068, 449] on button "8" at bounding box center [1068, 465] width 33 height 33
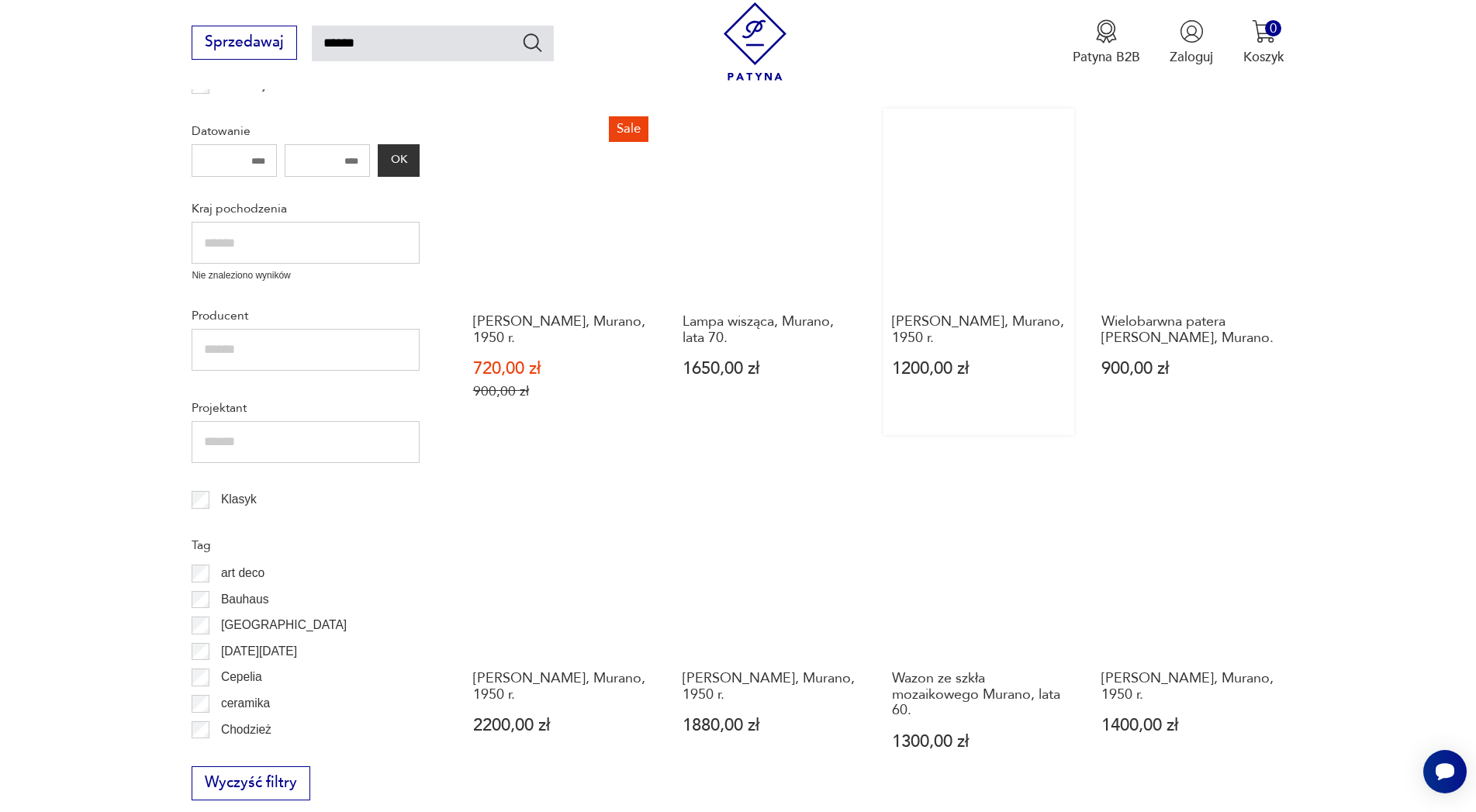
scroll to position [1118, 0]
